Goal: Answer question/provide support: Answer question/provide support

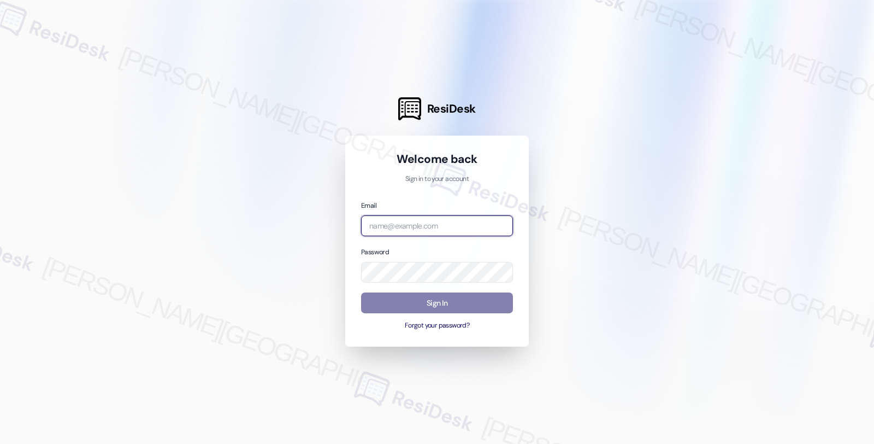
click at [432, 217] on input "email" at bounding box center [437, 225] width 152 height 21
type input "[EMAIL_ADDRESS][PERSON_NAME][DOMAIN_NAME]"
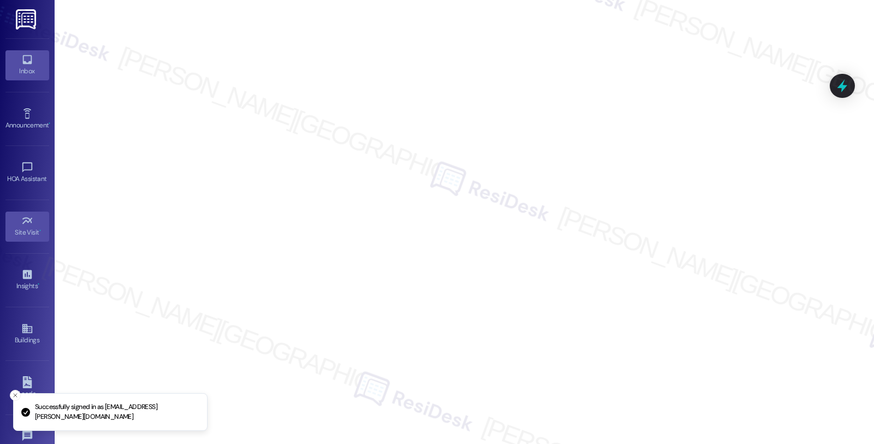
drag, startPoint x: 22, startPoint y: 53, endPoint x: 28, endPoint y: 51, distance: 5.9
click at [22, 54] on icon at bounding box center [27, 60] width 12 height 12
